Goal: Navigation & Orientation: Find specific page/section

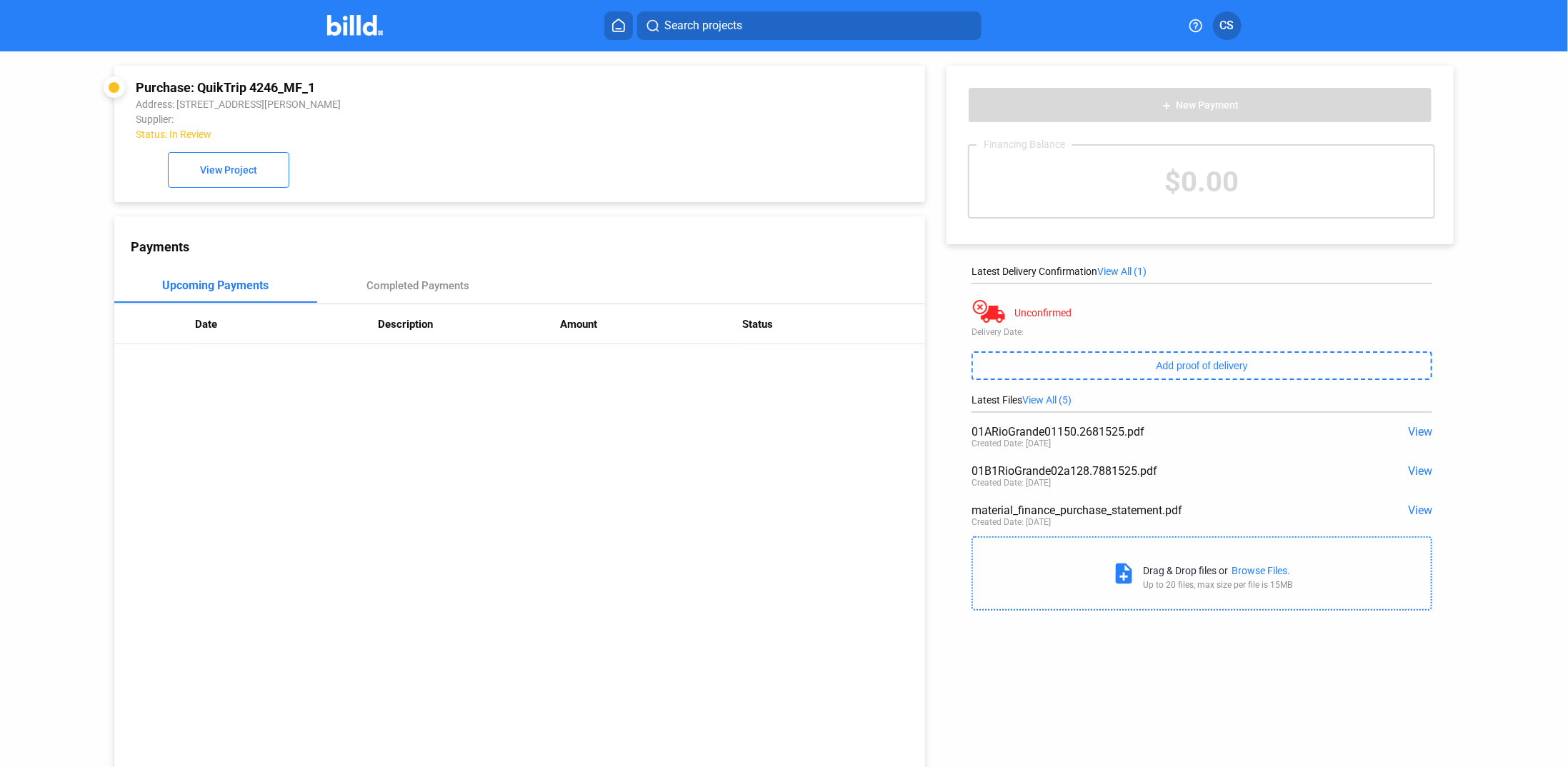
click at [610, 23] on home-icon at bounding box center [619, 25] width 17 height 13
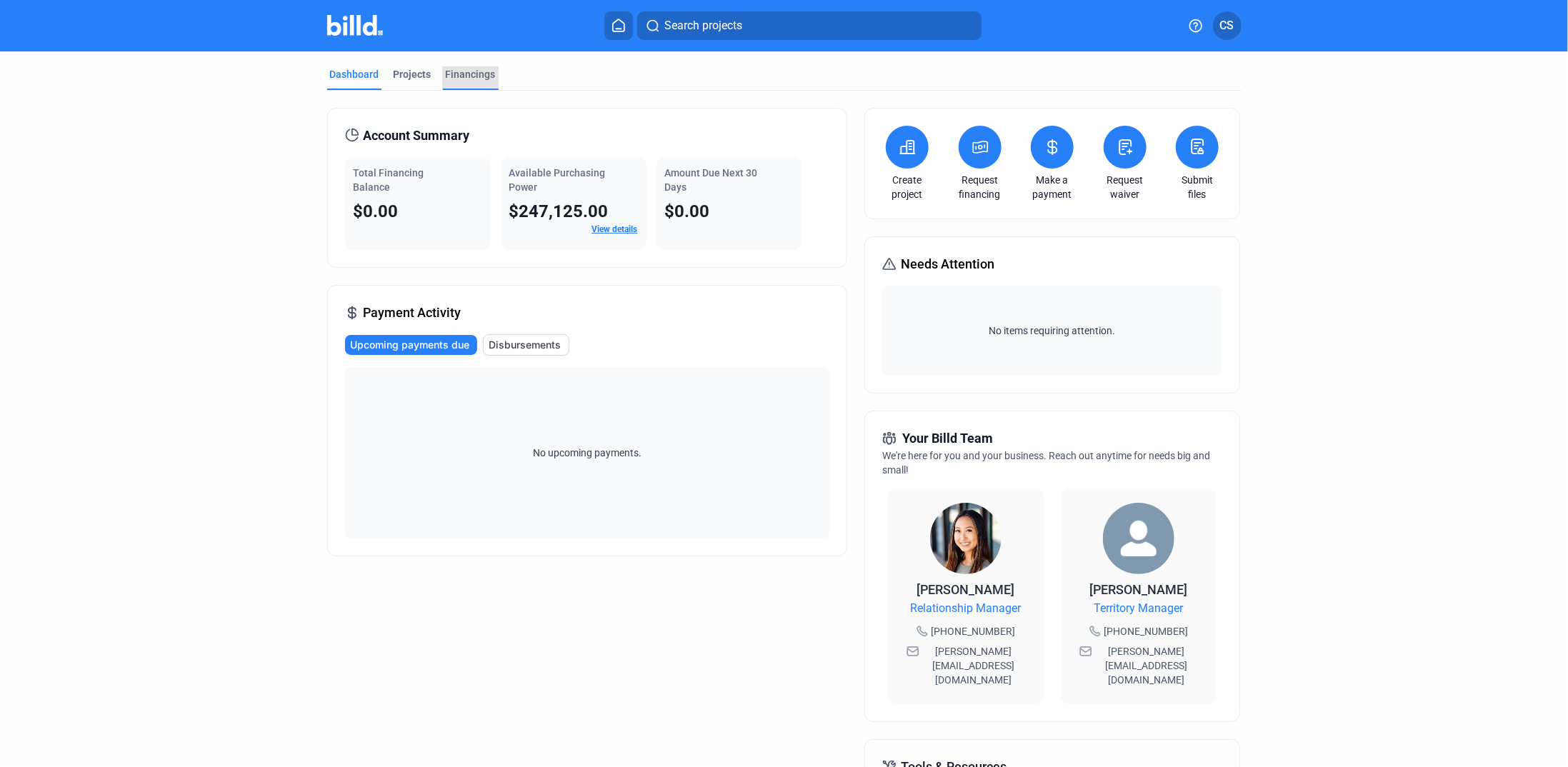
click at [470, 69] on div "Financings" at bounding box center [470, 74] width 50 height 14
